Goal: Task Accomplishment & Management: Use online tool/utility

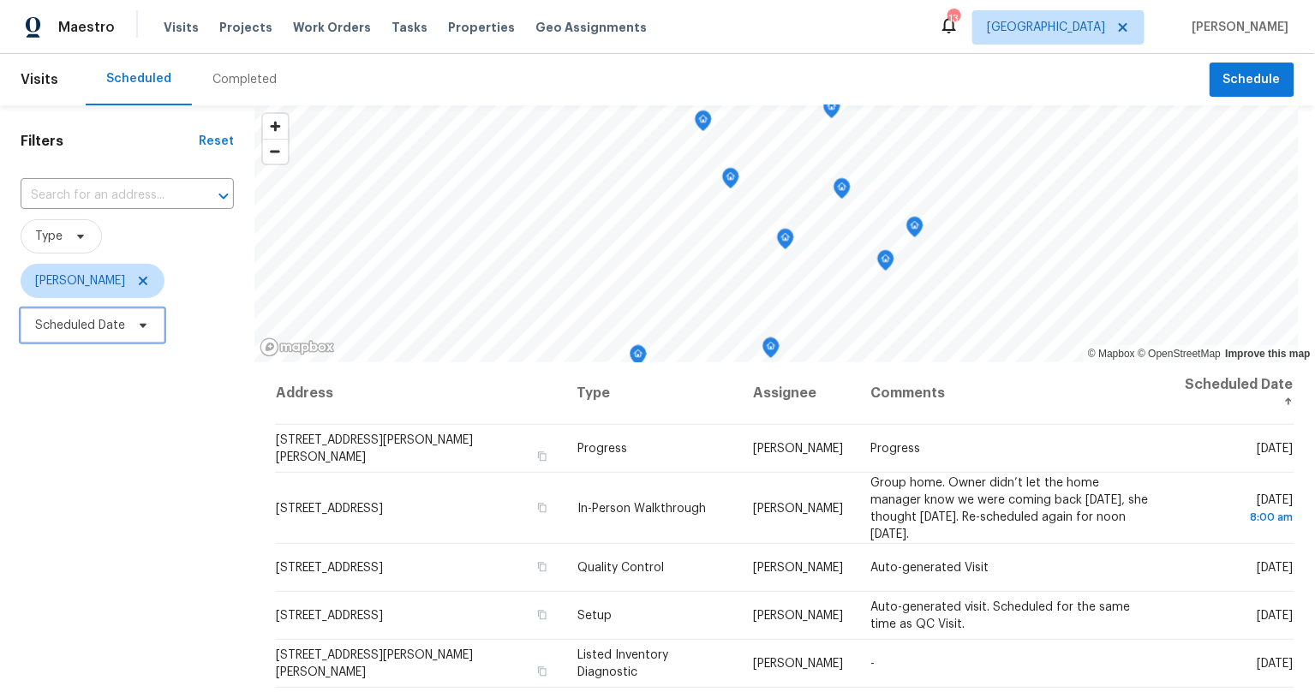
click at [121, 325] on span "Scheduled Date" at bounding box center [80, 325] width 90 height 17
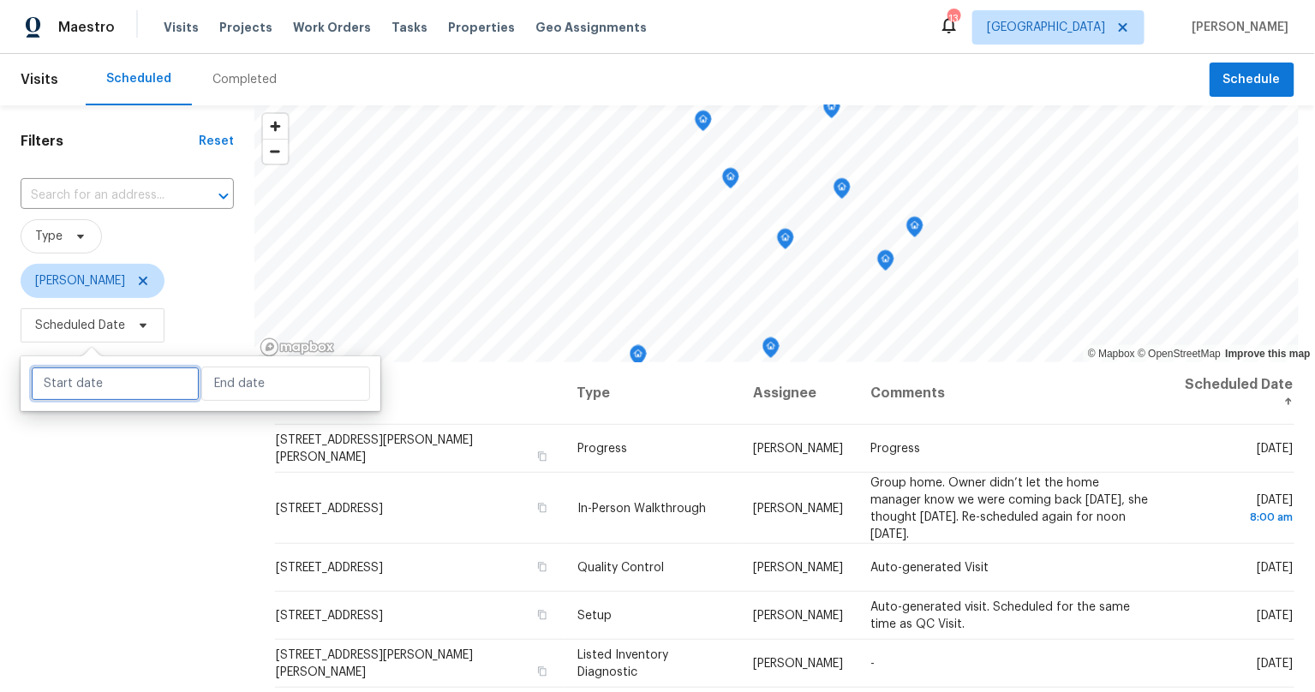
click at [120, 388] on input "text" at bounding box center [115, 384] width 169 height 34
select select "8"
select select "2025"
select select "9"
select select "2025"
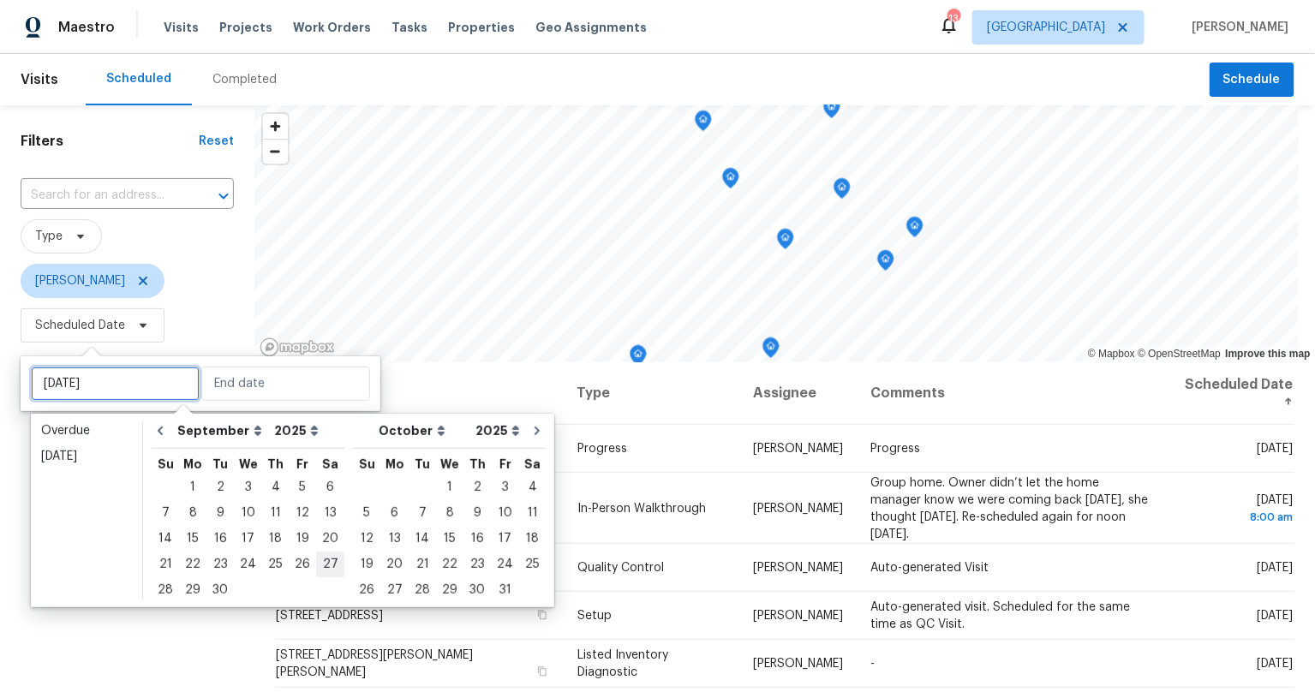
type input "[DATE]"
click at [222, 514] on div "9" at bounding box center [219, 513] width 27 height 24
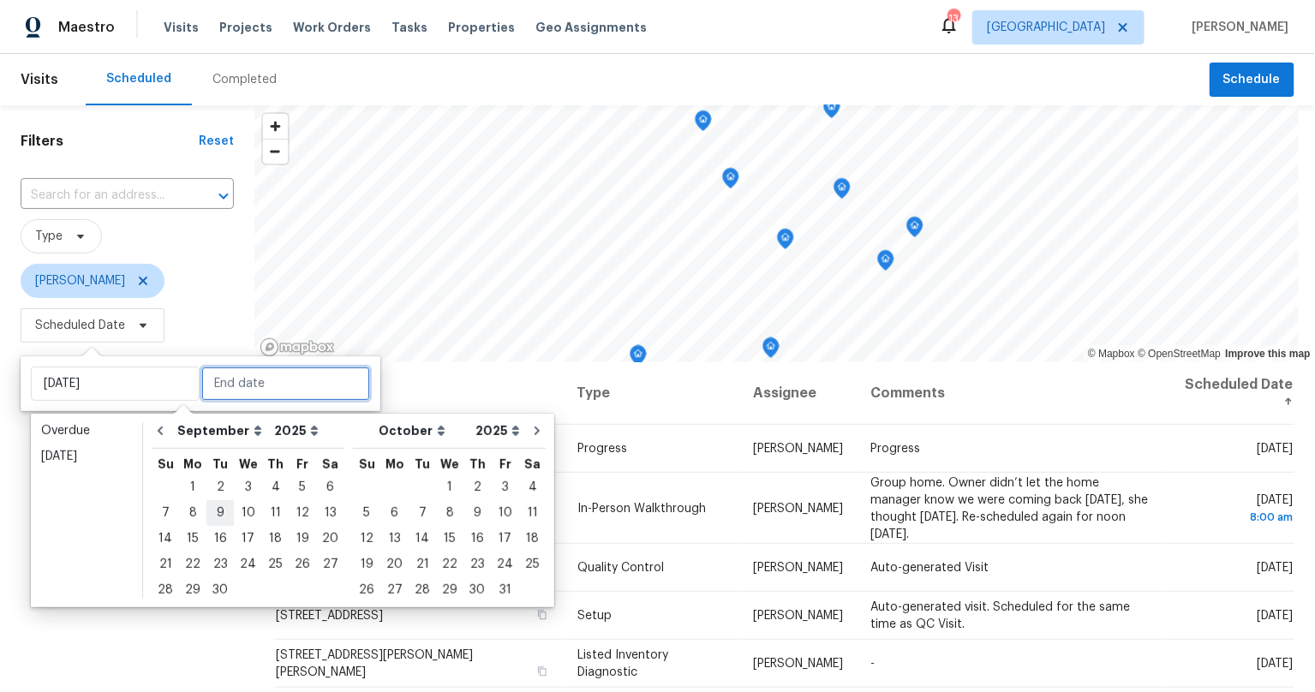
type input "[DATE]"
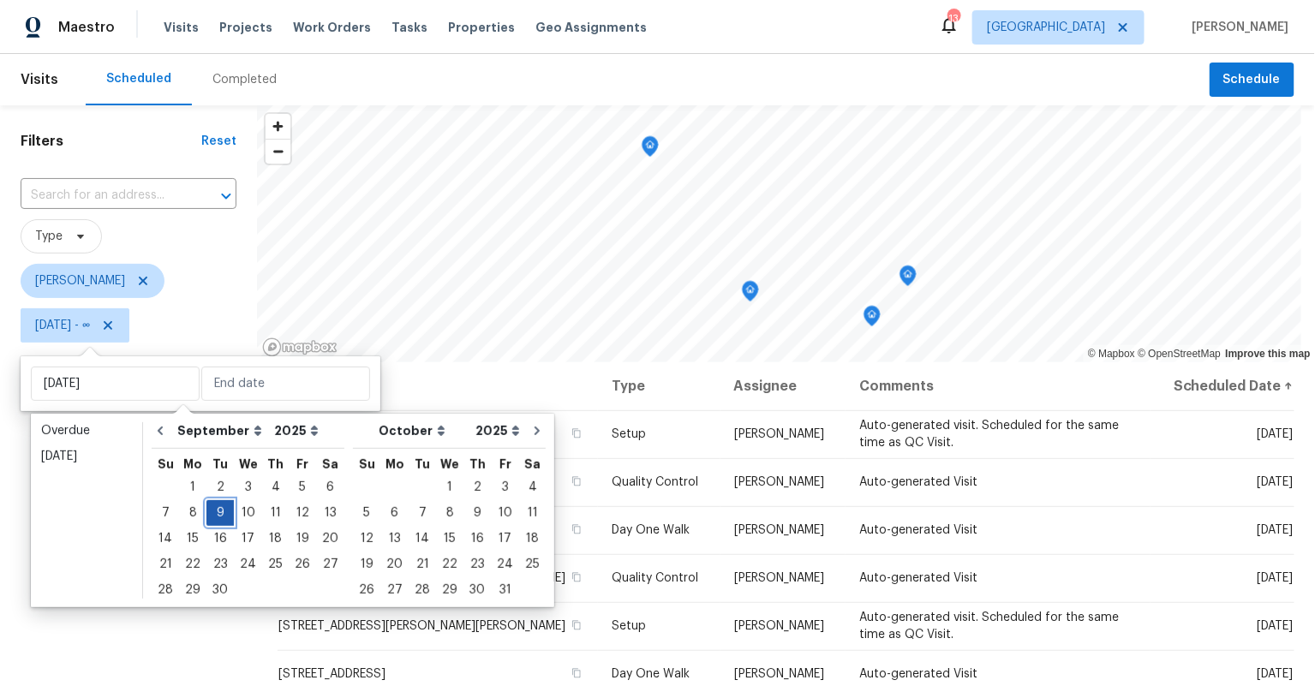
click at [222, 514] on div "9" at bounding box center [219, 513] width 27 height 24
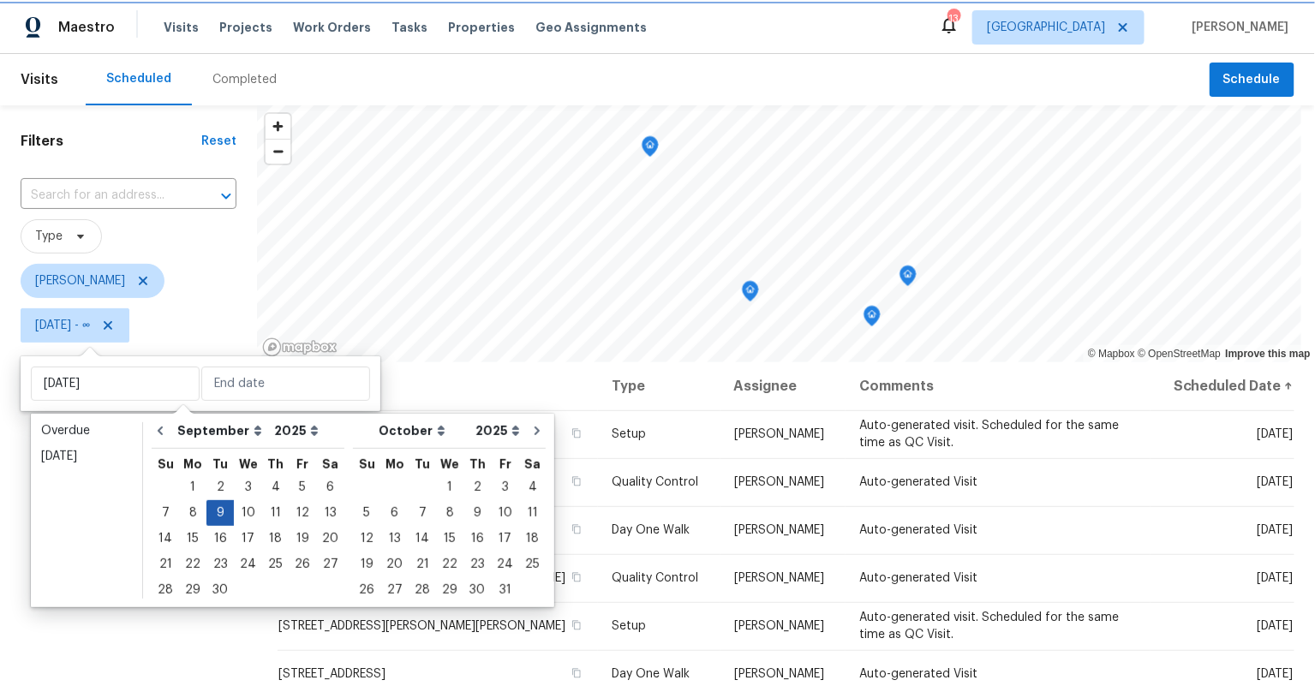
type input "[DATE]"
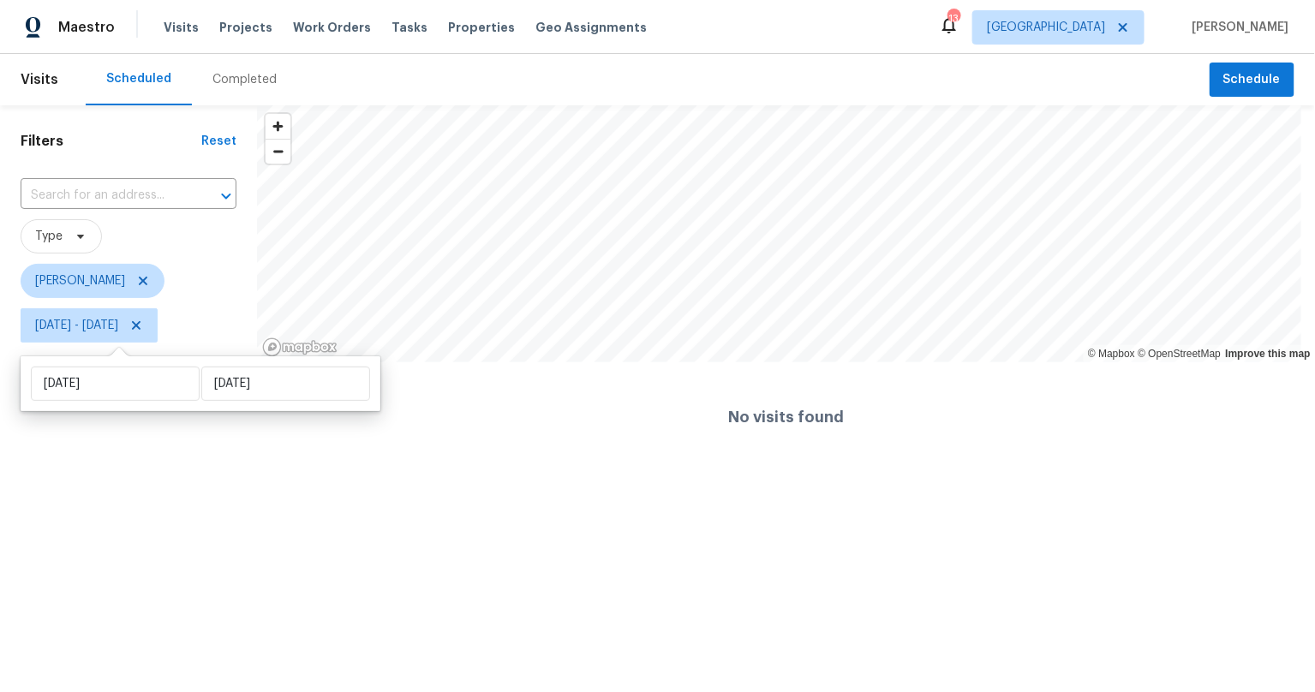
click at [192, 472] on html "Maestro Visits Projects Work Orders Tasks Properties Geo Assignments 13 [GEOGRA…" at bounding box center [657, 236] width 1315 height 472
